Goal: Use online tool/utility: Use online tool/utility

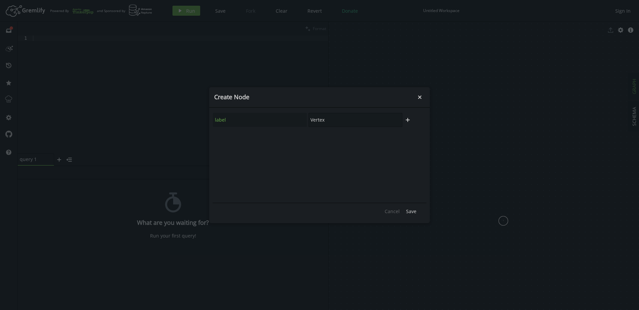
click at [357, 120] on input "Vertex" at bounding box center [355, 120] width 94 height 14
click at [405, 119] on icon "plus" at bounding box center [407, 119] width 5 height 5
click at [396, 215] on button "Cancel" at bounding box center [392, 211] width 22 height 10
click at [420, 94] on icon "small-cross" at bounding box center [419, 97] width 7 height 7
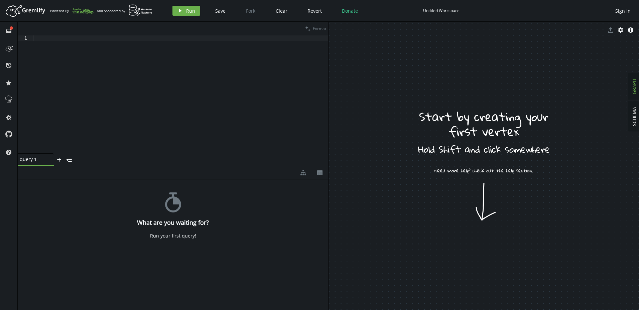
click at [633, 88] on span "GRAPH" at bounding box center [634, 86] width 6 height 15
click at [10, 33] on icon "inbox" at bounding box center [8, 30] width 5 height 5
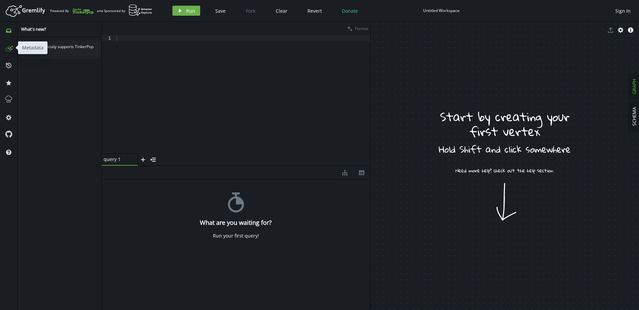
click at [9, 49] on circle at bounding box center [8, 48] width 1 height 1
click at [7, 65] on icon at bounding box center [8, 65] width 5 height 5
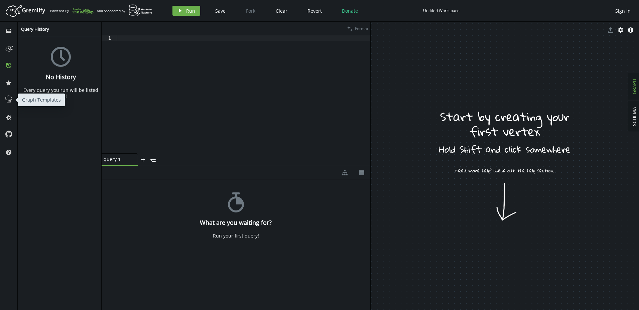
click at [9, 94] on span at bounding box center [8, 99] width 11 height 17
click at [11, 99] on icon at bounding box center [8, 99] width 9 height 9
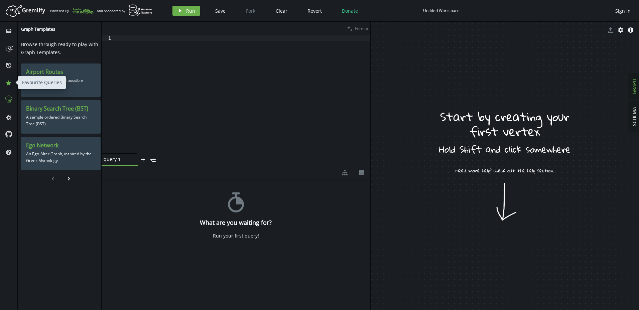
click at [7, 83] on icon "star" at bounding box center [8, 82] width 5 height 5
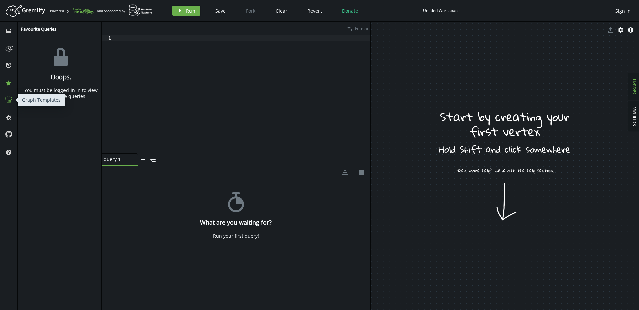
click at [8, 101] on icon at bounding box center [8, 99] width 9 height 9
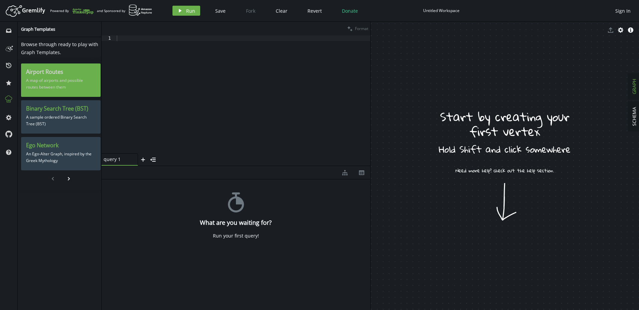
click at [70, 75] on h3 "Airport Routes" at bounding box center [60, 71] width 69 height 7
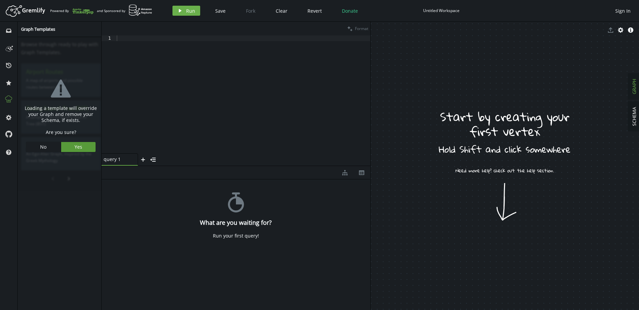
click at [81, 146] on button "Yes" at bounding box center [78, 147] width 35 height 10
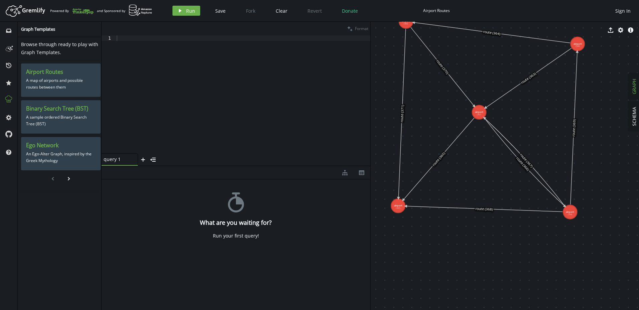
drag, startPoint x: 436, startPoint y: 147, endPoint x: 599, endPoint y: 284, distance: 212.9
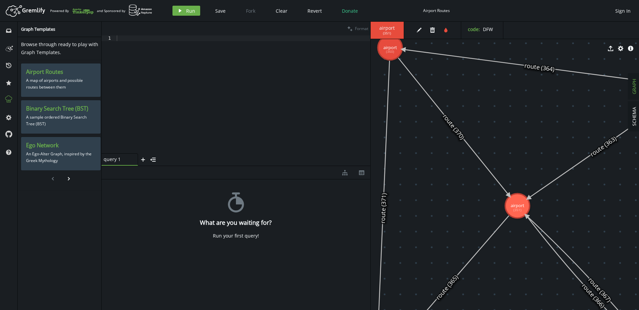
drag, startPoint x: 440, startPoint y: 147, endPoint x: 439, endPoint y: 197, distance: 50.4
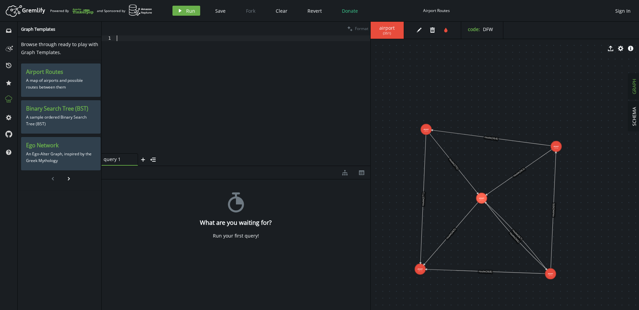
click at [205, 93] on div at bounding box center [242, 99] width 255 height 129
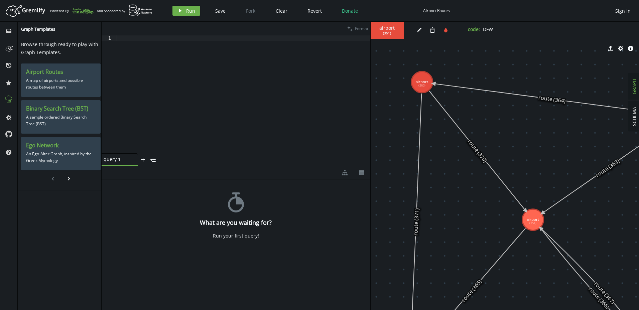
drag, startPoint x: 475, startPoint y: 115, endPoint x: 542, endPoint y: 148, distance: 74.8
click at [11, 118] on button "cog" at bounding box center [8, 117] width 11 height 11
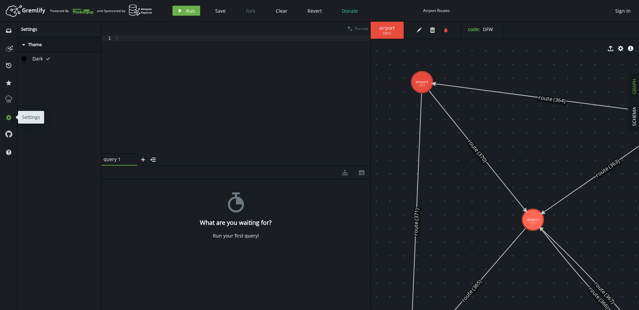
click at [11, 118] on button "cog" at bounding box center [8, 117] width 11 height 11
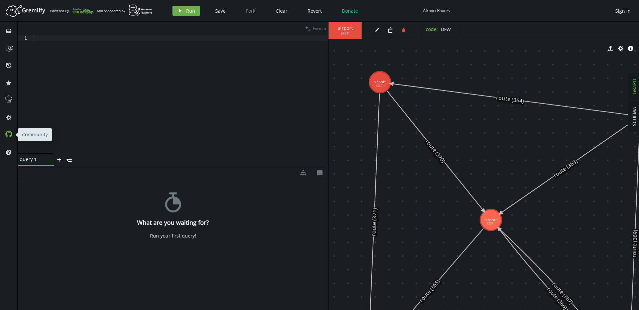
click at [10, 133] on icon at bounding box center [8, 133] width 7 height 7
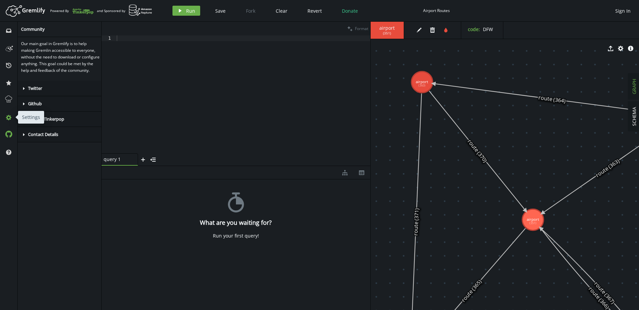
click at [8, 118] on icon "cog" at bounding box center [8, 117] width 5 height 5
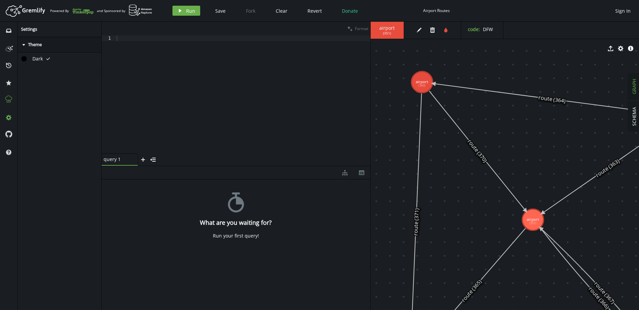
click at [8, 98] on icon at bounding box center [8, 99] width 9 height 9
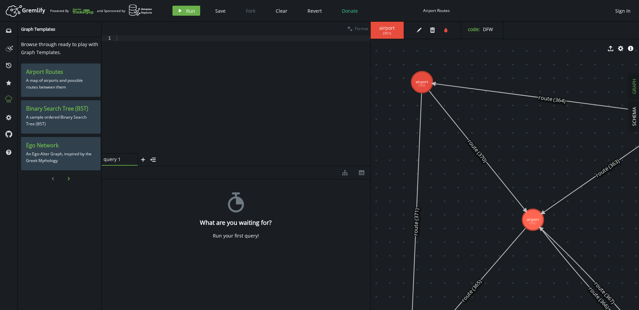
click at [68, 179] on icon "button" at bounding box center [69, 178] width 2 height 3
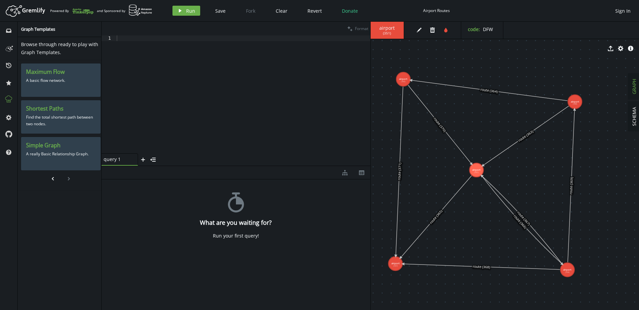
drag, startPoint x: 518, startPoint y: 128, endPoint x: 473, endPoint y: 119, distance: 46.2
click at [620, 48] on icon "cog" at bounding box center [620, 48] width 5 height 5
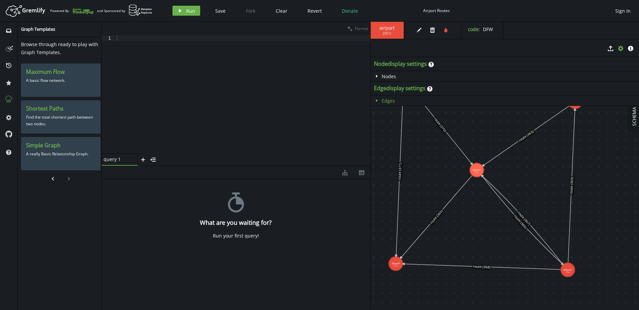
click at [376, 101] on icon "button" at bounding box center [377, 100] width 2 height 3
click at [376, 101] on icon "caret-down" at bounding box center [376, 100] width 5 height 5
click at [375, 76] on icon "caret-right" at bounding box center [376, 75] width 5 height 5
select select "label"
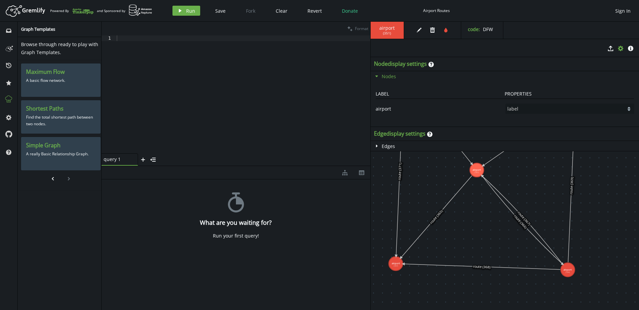
click at [375, 76] on icon "button" at bounding box center [376, 76] width 3 height 2
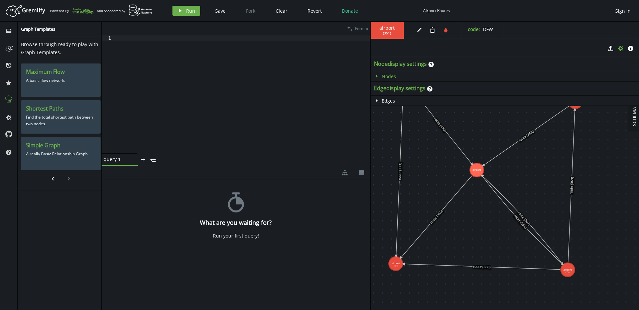
click at [375, 76] on icon "caret-right" at bounding box center [376, 75] width 5 height 5
select select "label"
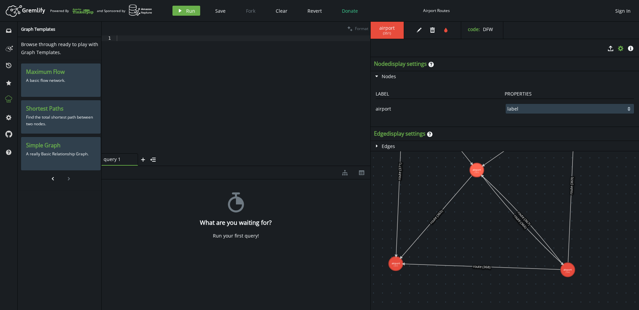
click at [544, 107] on select "code label" at bounding box center [569, 109] width 128 height 10
click at [540, 80] on div "caret-down Nodes" at bounding box center [504, 76] width 269 height 10
click at [517, 12] on div "play Run Save Fork Clear Revert Donate Airport Routes Sign In" at bounding box center [401, 11] width 465 height 10
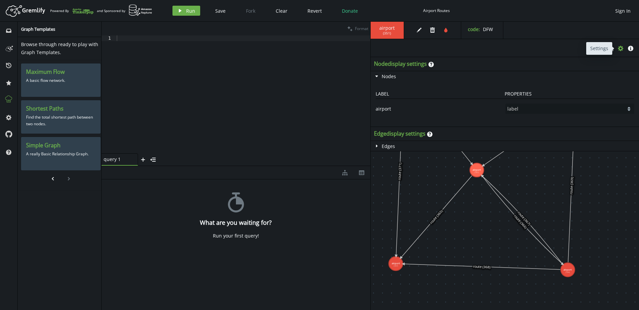
click at [619, 49] on icon "button" at bounding box center [620, 48] width 5 height 5
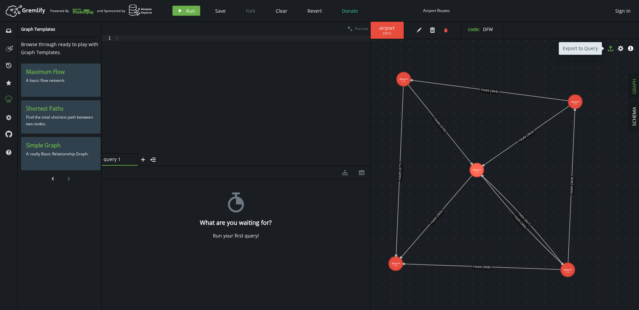
click at [610, 49] on icon "button" at bounding box center [610, 48] width 5 height 5
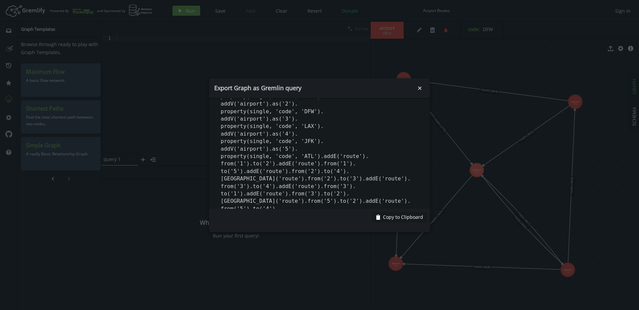
scroll to position [25, 0]
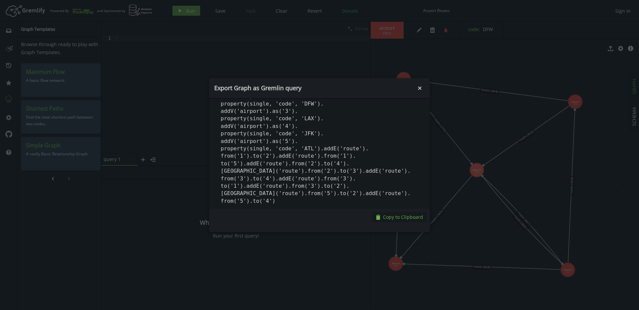
click at [401, 217] on span "Copy to Clipboard" at bounding box center [403, 217] width 40 height 6
